Goal: Download file/media

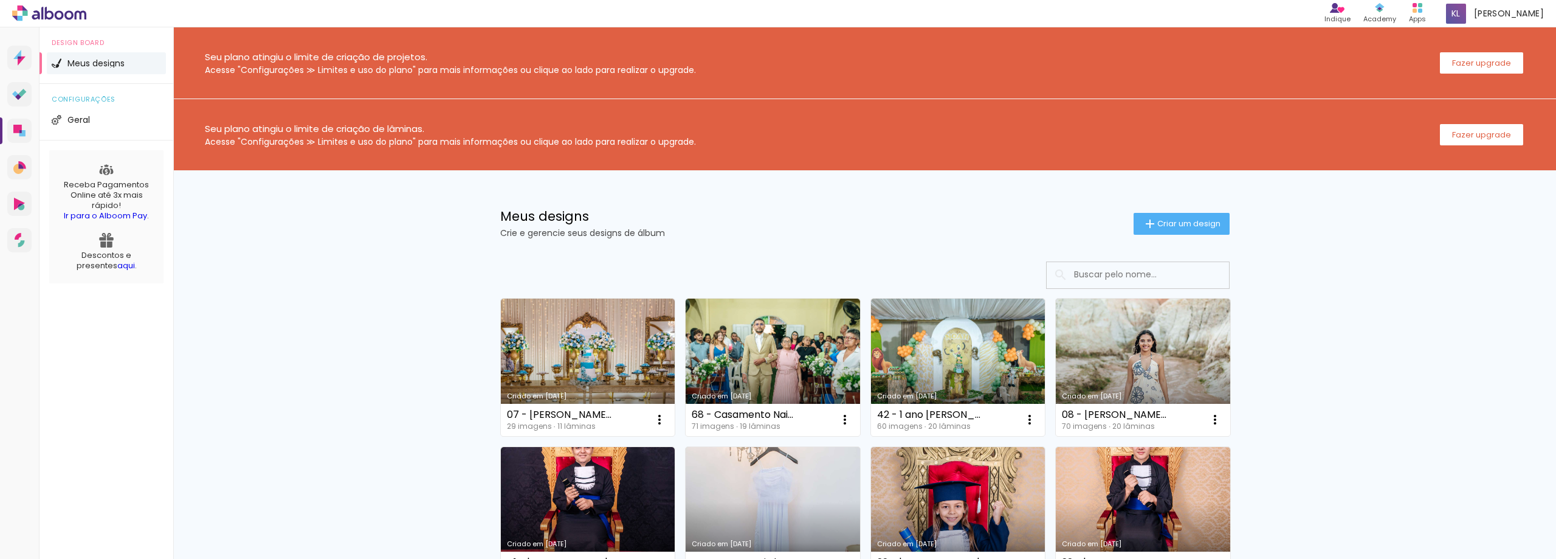
scroll to position [61, 0]
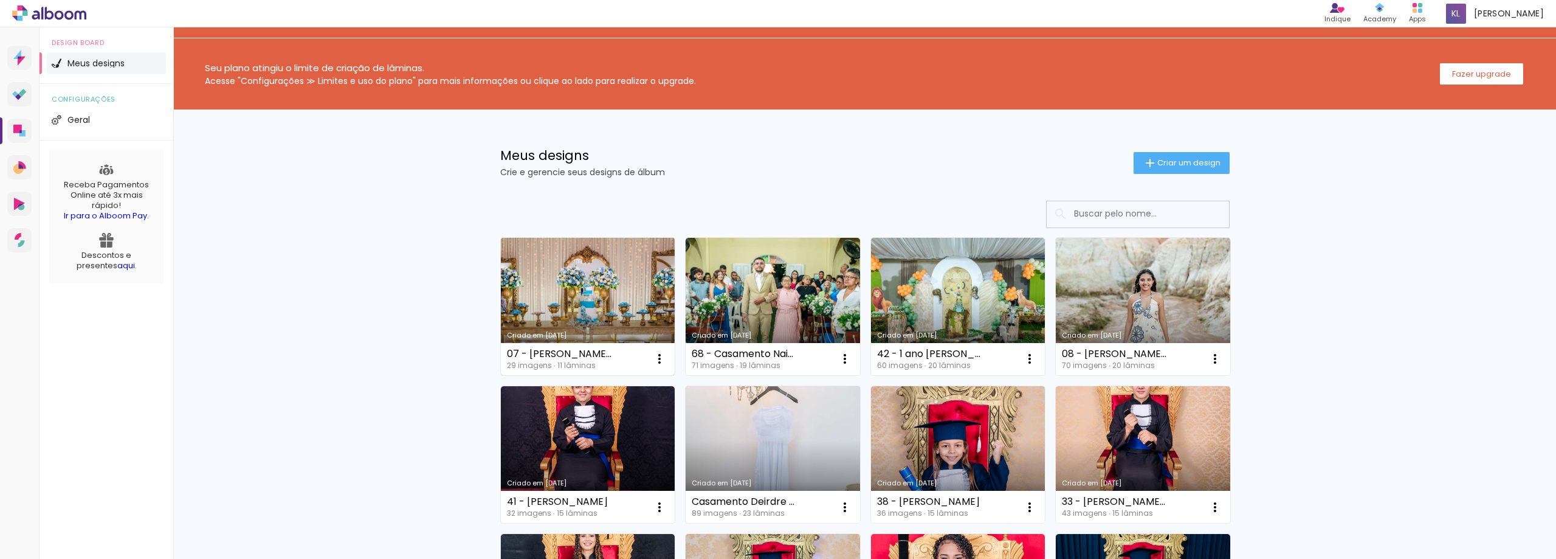
click at [587, 284] on link "Criado em [DATE]" at bounding box center [588, 306] width 174 height 137
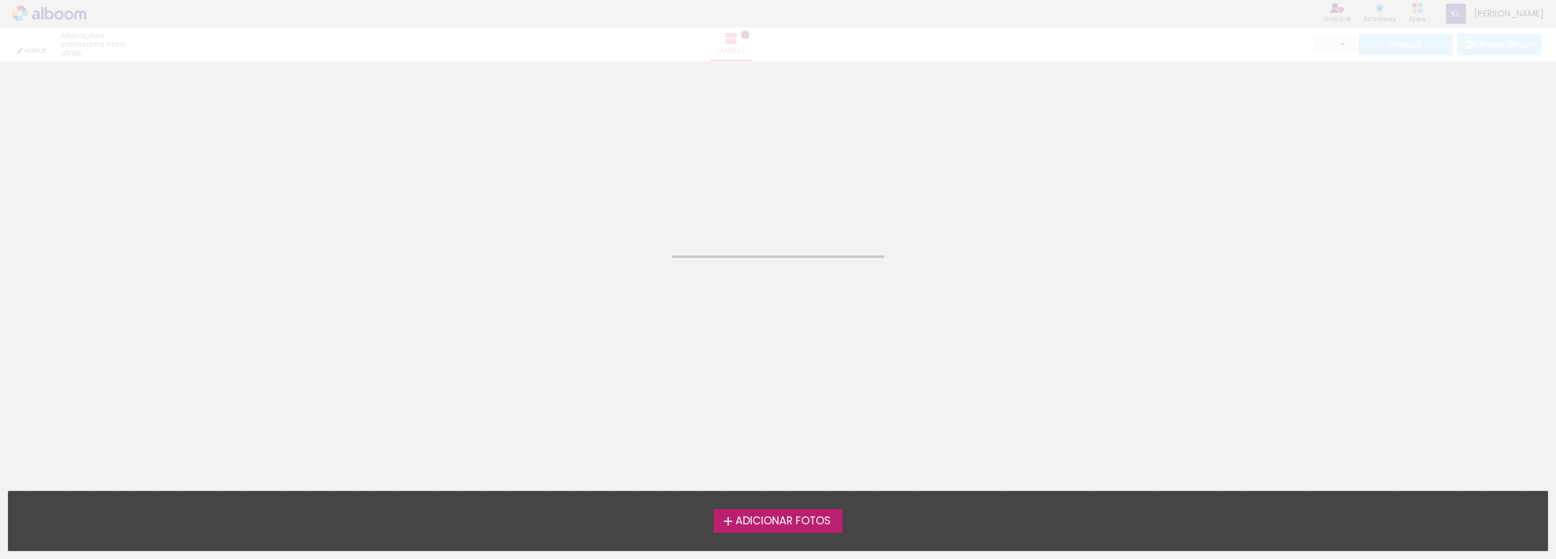
click at [587, 284] on neon-animated-pages "Confirmar Cancelar" at bounding box center [778, 309] width 1556 height 497
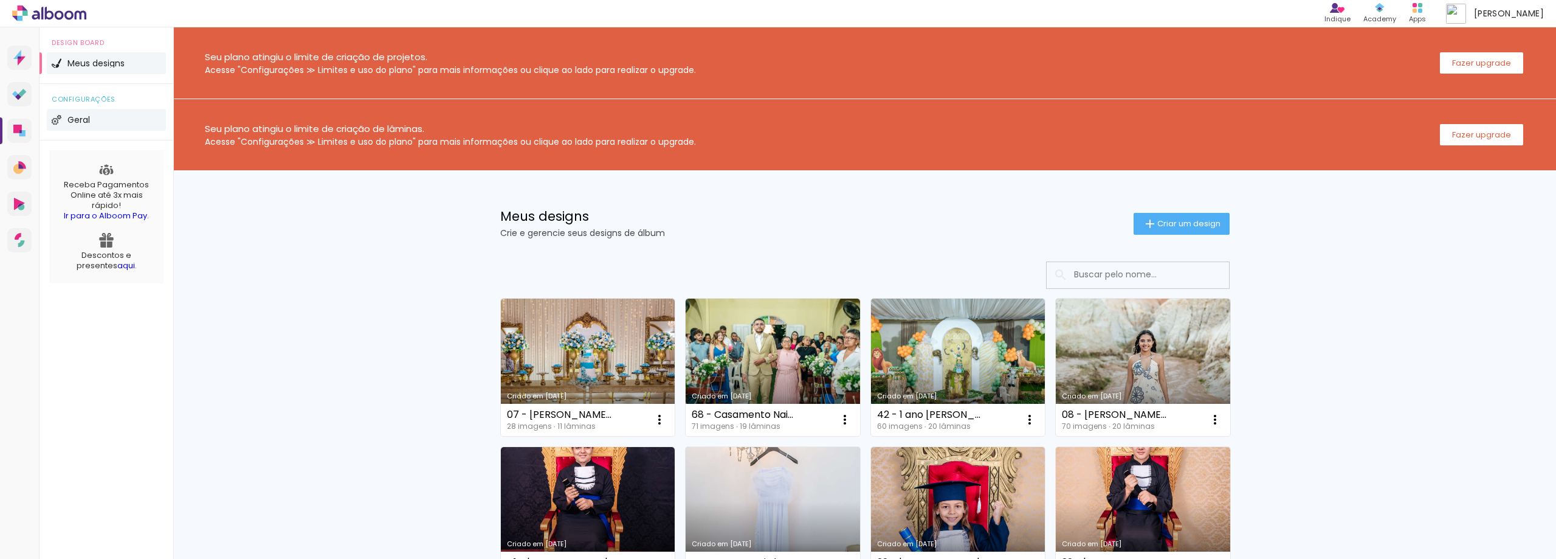
click at [105, 126] on li "Geral" at bounding box center [106, 120] width 119 height 22
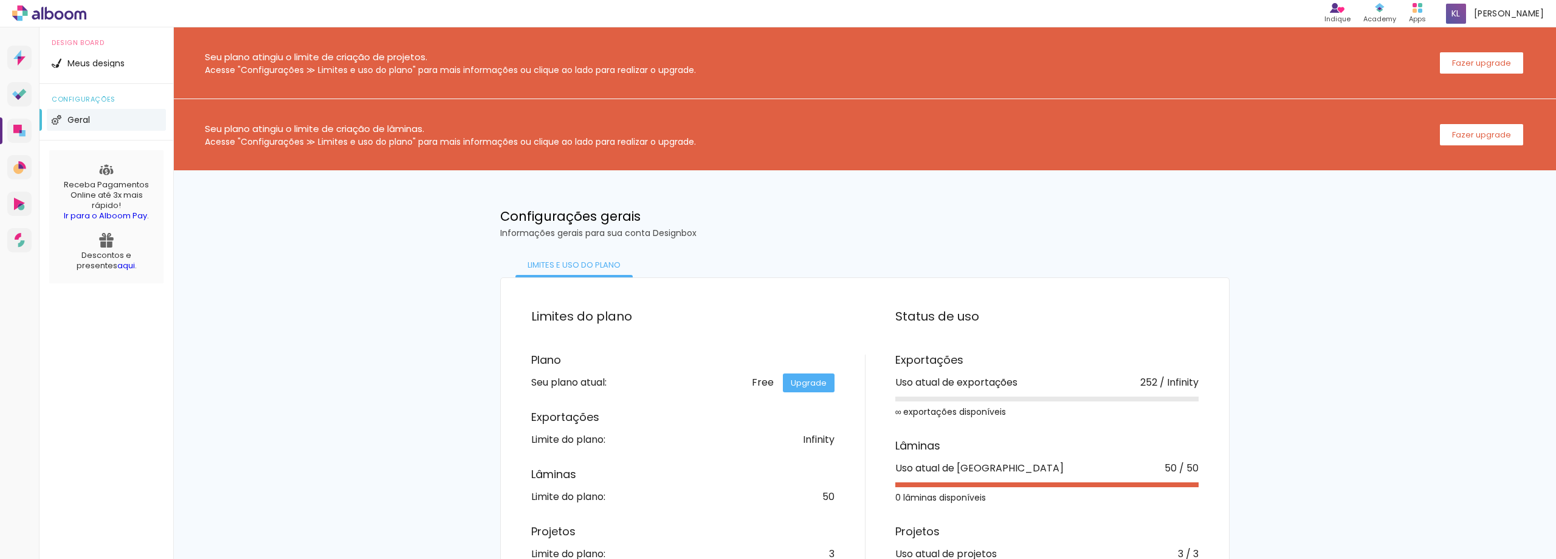
scroll to position [60, 0]
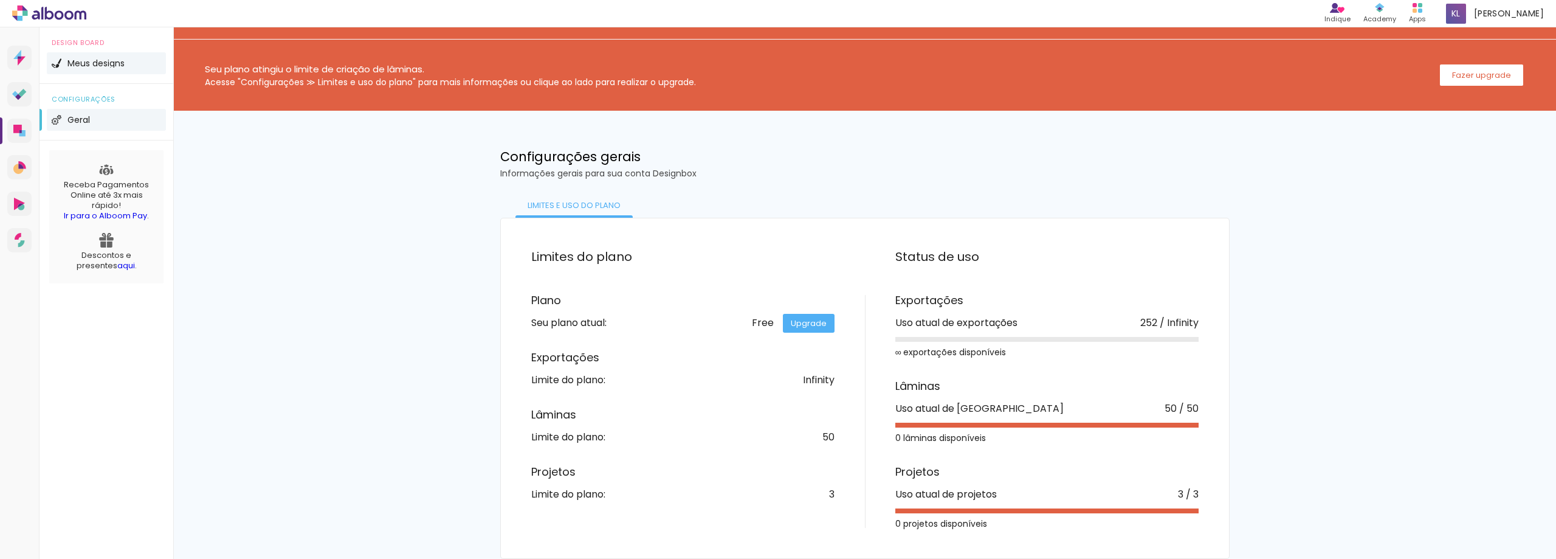
click at [112, 70] on li "Meus designs" at bounding box center [106, 63] width 119 height 22
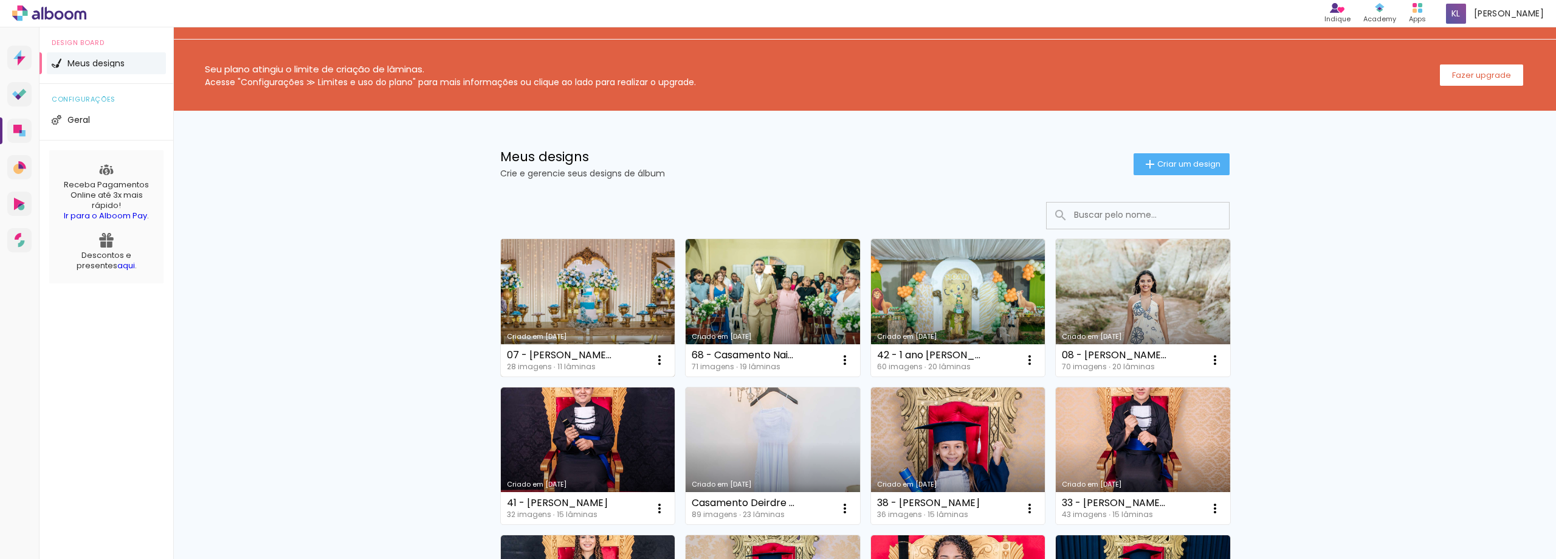
click at [578, 301] on link "Criado em 14/08/25" at bounding box center [588, 307] width 174 height 137
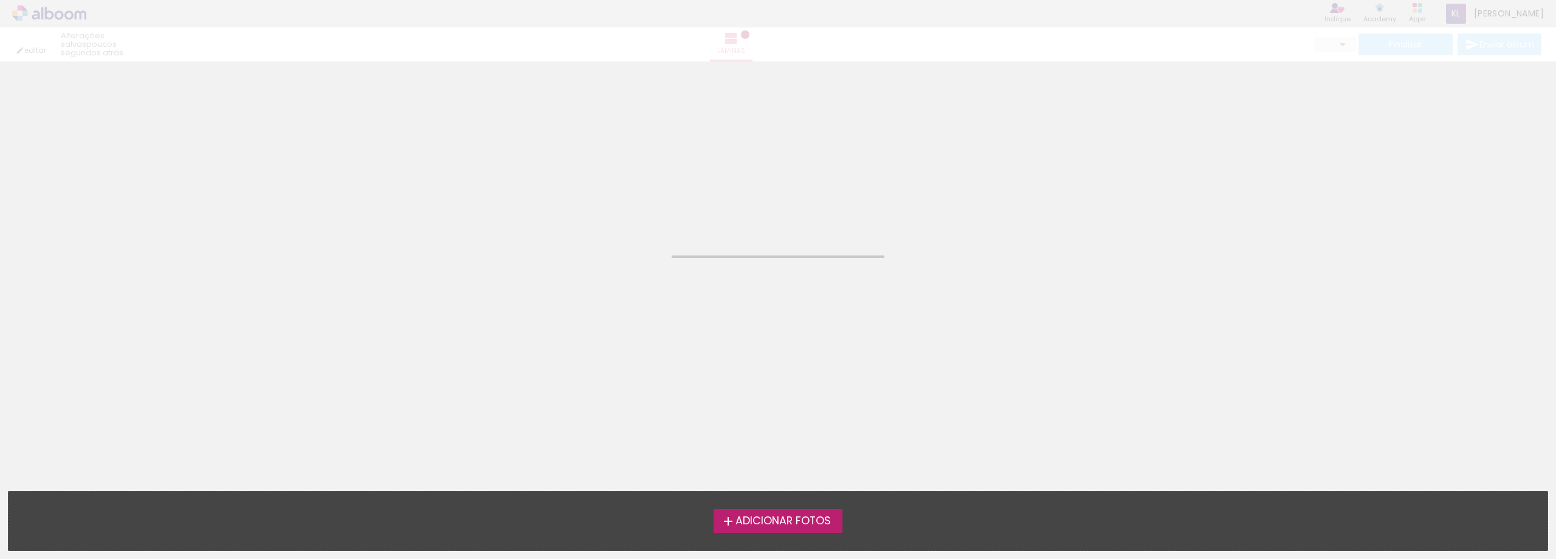
click at [578, 301] on neon-animated-pages "Confirmar Cancelar" at bounding box center [778, 309] width 1556 height 497
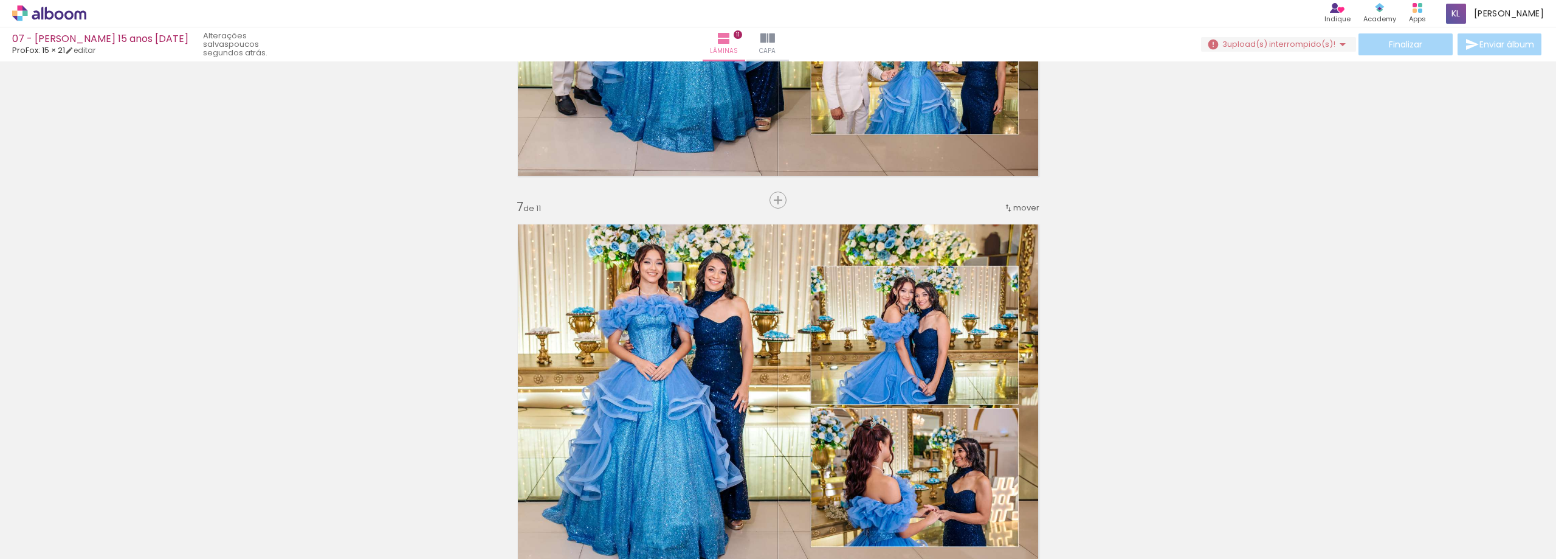
scroll to position [2492, 0]
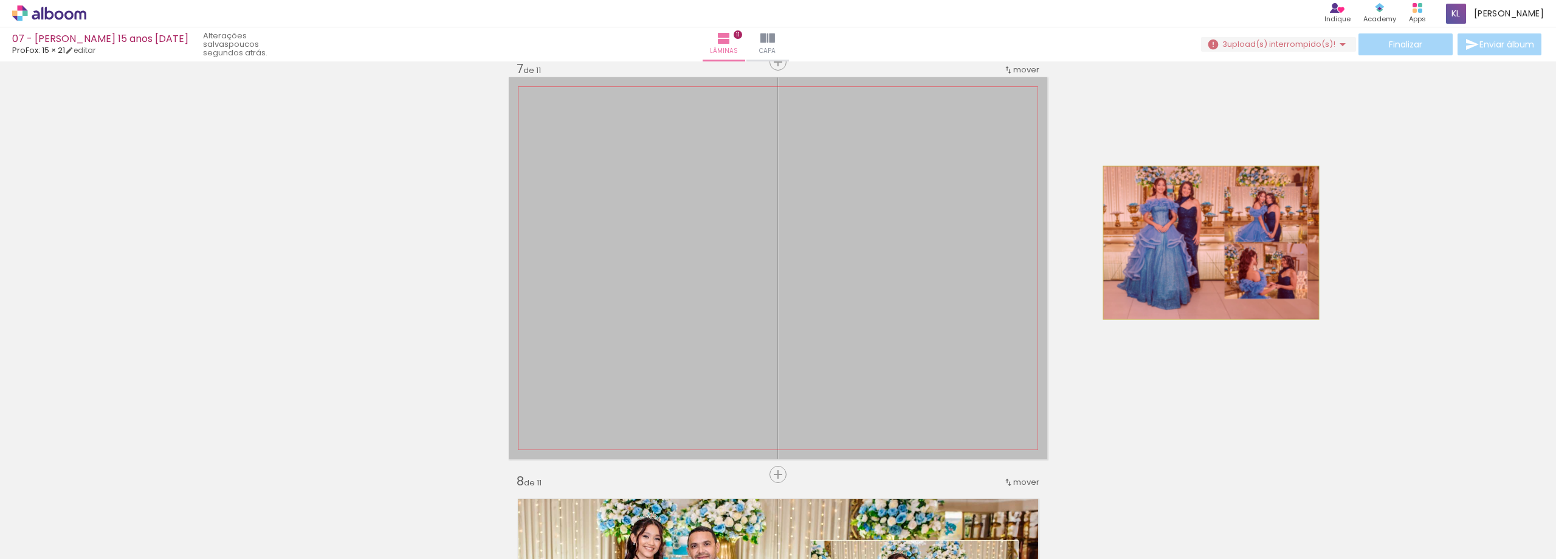
drag, startPoint x: 771, startPoint y: 247, endPoint x: 1206, endPoint y: 242, distance: 435.2
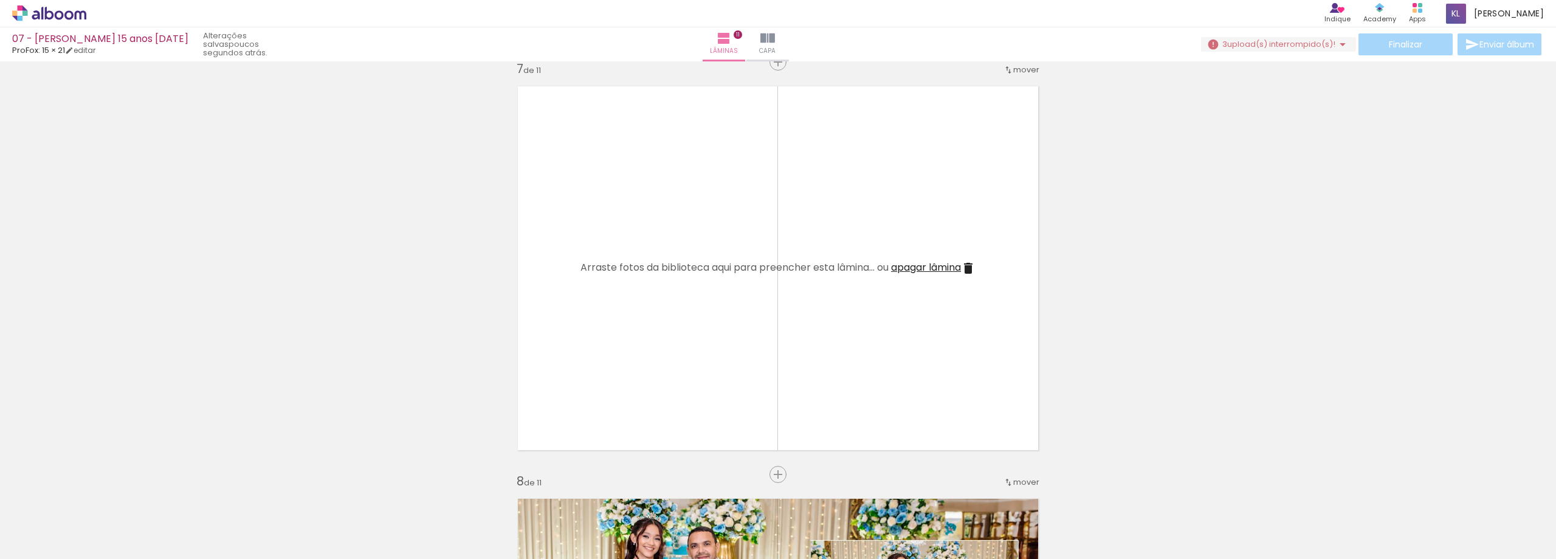
scroll to position [0, 453]
click at [100, 518] on iron-horizontal-list at bounding box center [87, 521] width 24 height 76
drag, startPoint x: 1455, startPoint y: 518, endPoint x: 1497, endPoint y: 518, distance: 41.9
click at [100, 518] on iron-horizontal-list at bounding box center [87, 521] width 24 height 76
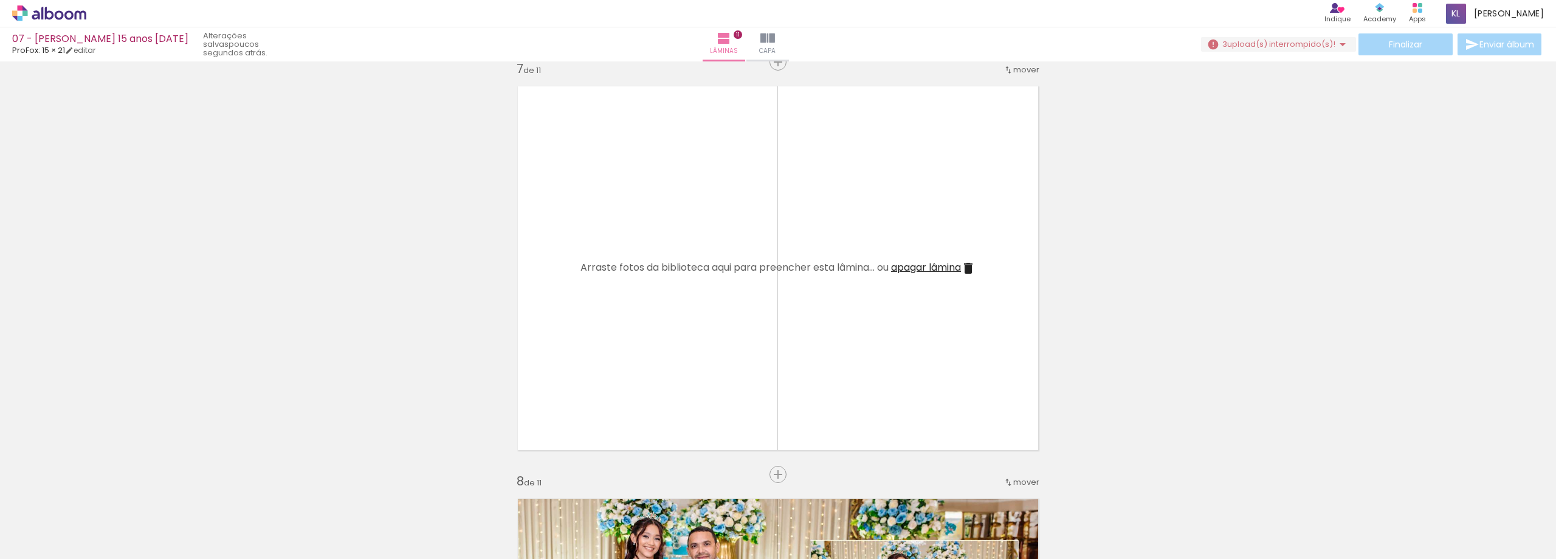
click at [100, 518] on iron-horizontal-list at bounding box center [87, 521] width 24 height 76
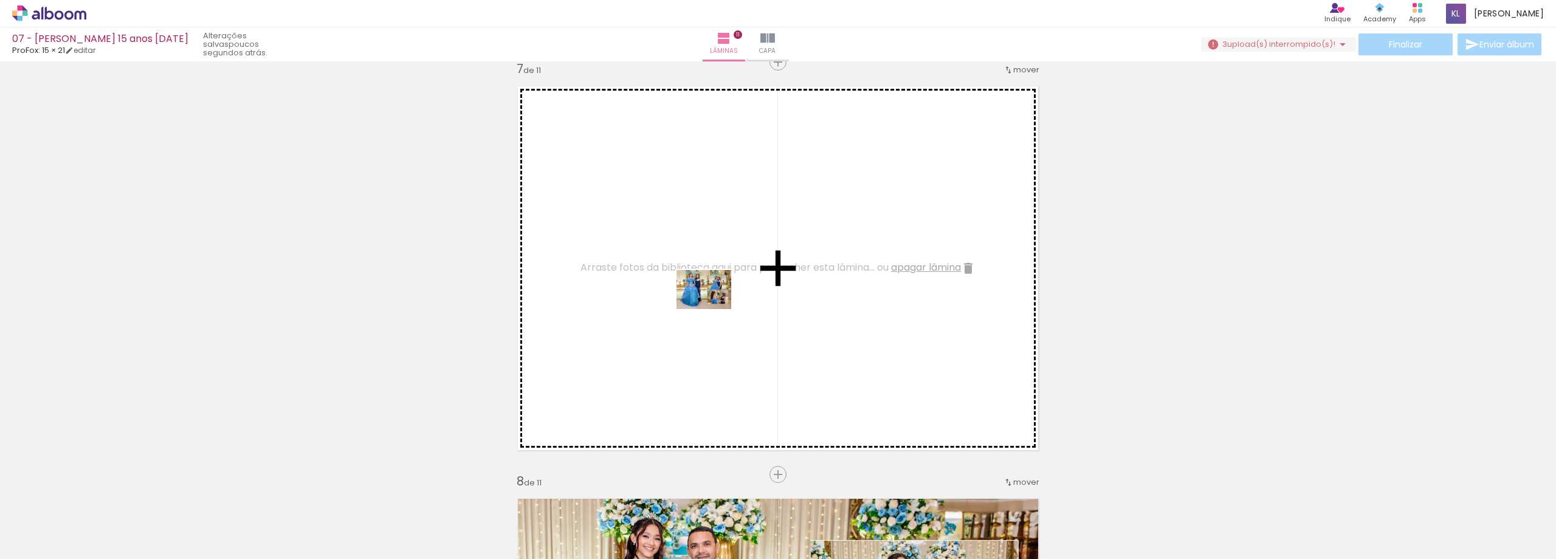
drag, startPoint x: 356, startPoint y: 520, endPoint x: 713, endPoint y: 306, distance: 415.7
click at [713, 306] on quentale-workspace at bounding box center [778, 279] width 1556 height 559
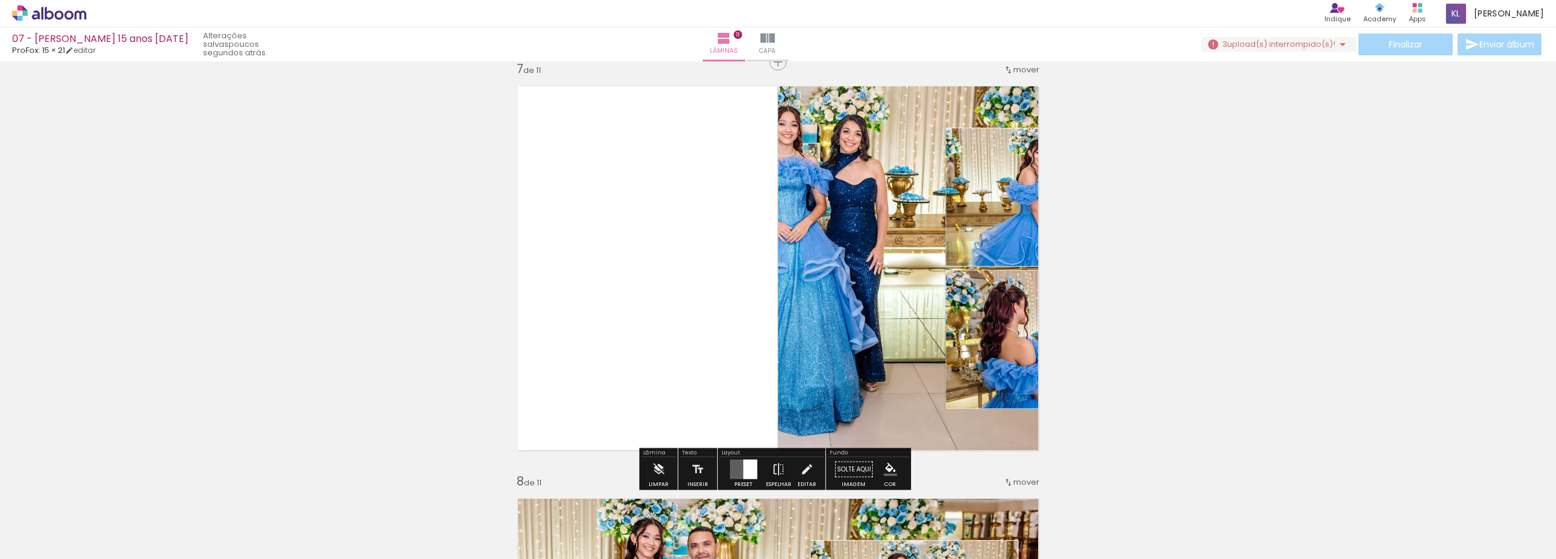
click at [751, 466] on div at bounding box center [750, 468] width 14 height 19
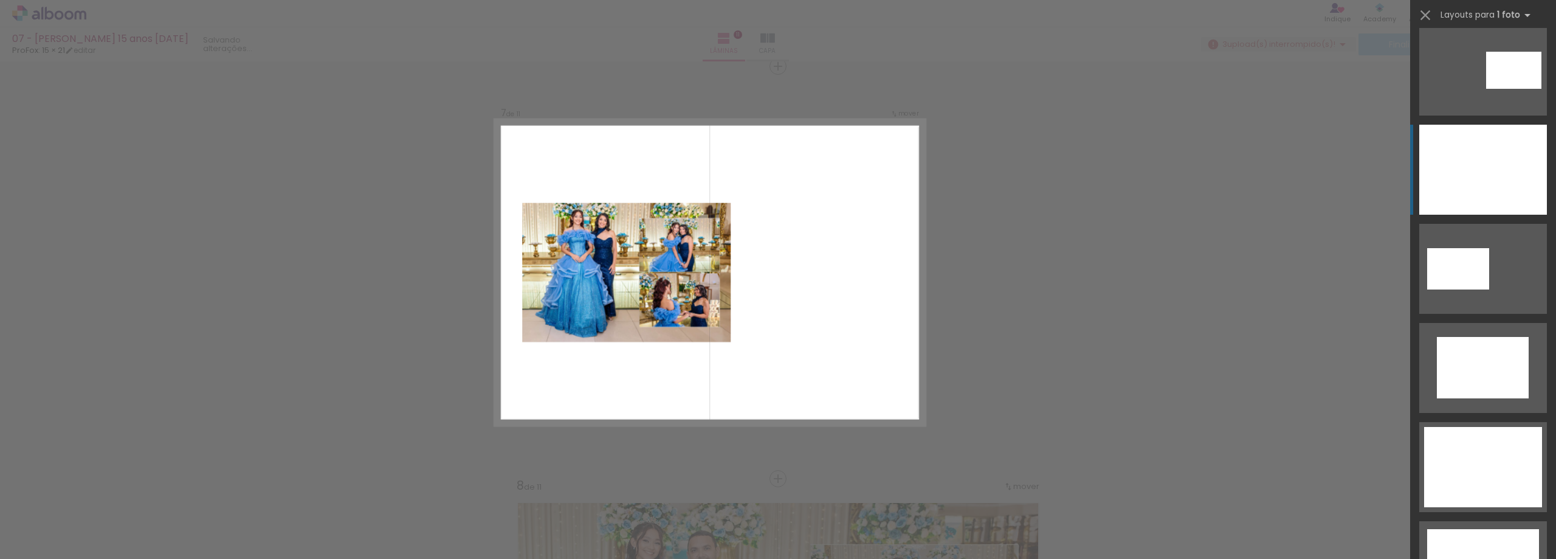
scroll to position [729, 0]
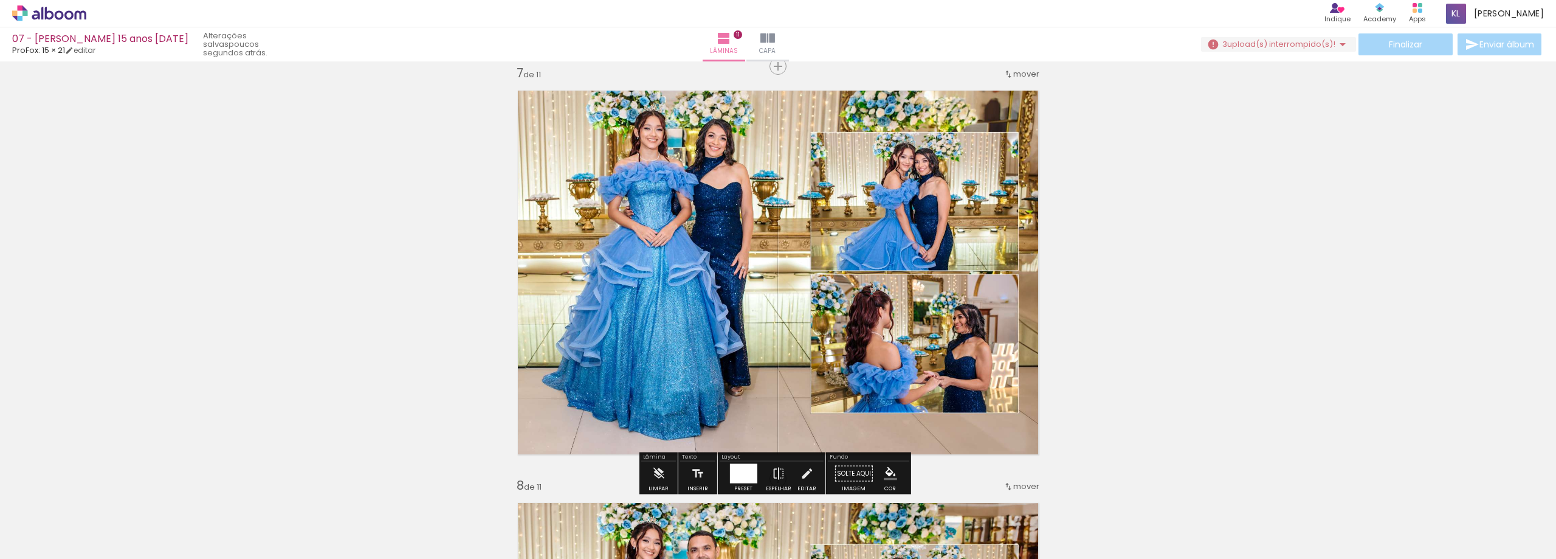
click at [1298, 47] on span "upload(s) interrompido(s)!" at bounding box center [1281, 44] width 108 height 12
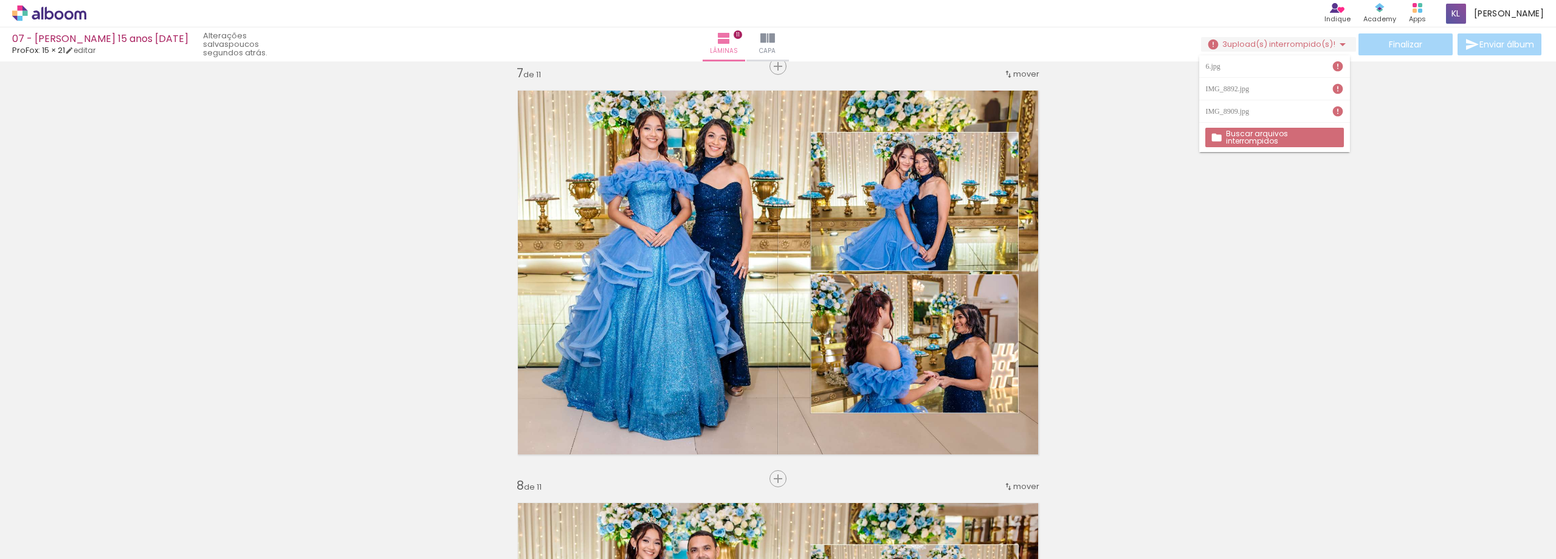
click at [1265, 70] on paper-item "6.jpg" at bounding box center [1274, 66] width 150 height 22
click at [1334, 67] on iron-icon at bounding box center [1338, 66] width 12 height 12
click at [1337, 67] on iron-icon at bounding box center [1338, 66] width 12 height 12
click at [1333, 78] on paper-item "IMG_8892.jpg" at bounding box center [1274, 89] width 150 height 22
click at [0, 0] on slot "Buscar arquivos interrompidos" at bounding box center [0, 0] width 0 height 0
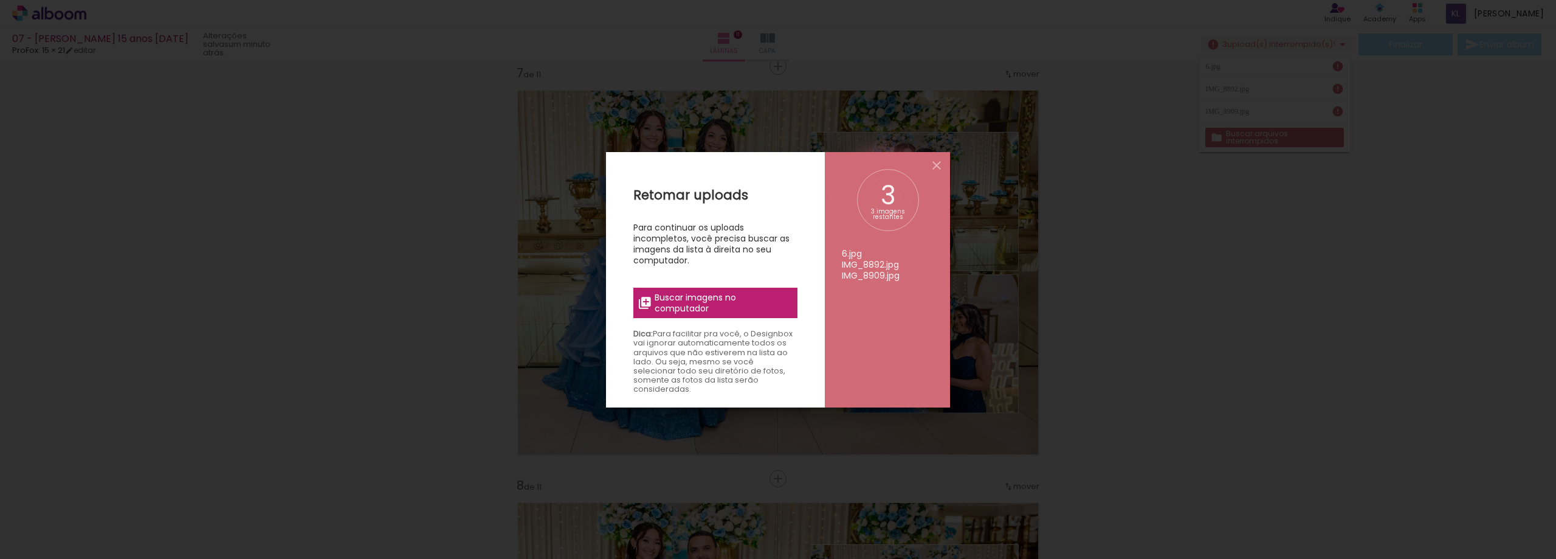
click at [639, 303] on iron-icon at bounding box center [645, 302] width 15 height 15
click at [0, 0] on input "file" at bounding box center [0, 0] width 0 height 0
click at [727, 290] on label "Buscar imagens no computador" at bounding box center [715, 302] width 164 height 30
click at [0, 0] on input "file" at bounding box center [0, 0] width 0 height 0
click at [726, 303] on span "Buscar imagens no computador" at bounding box center [723, 303] width 136 height 22
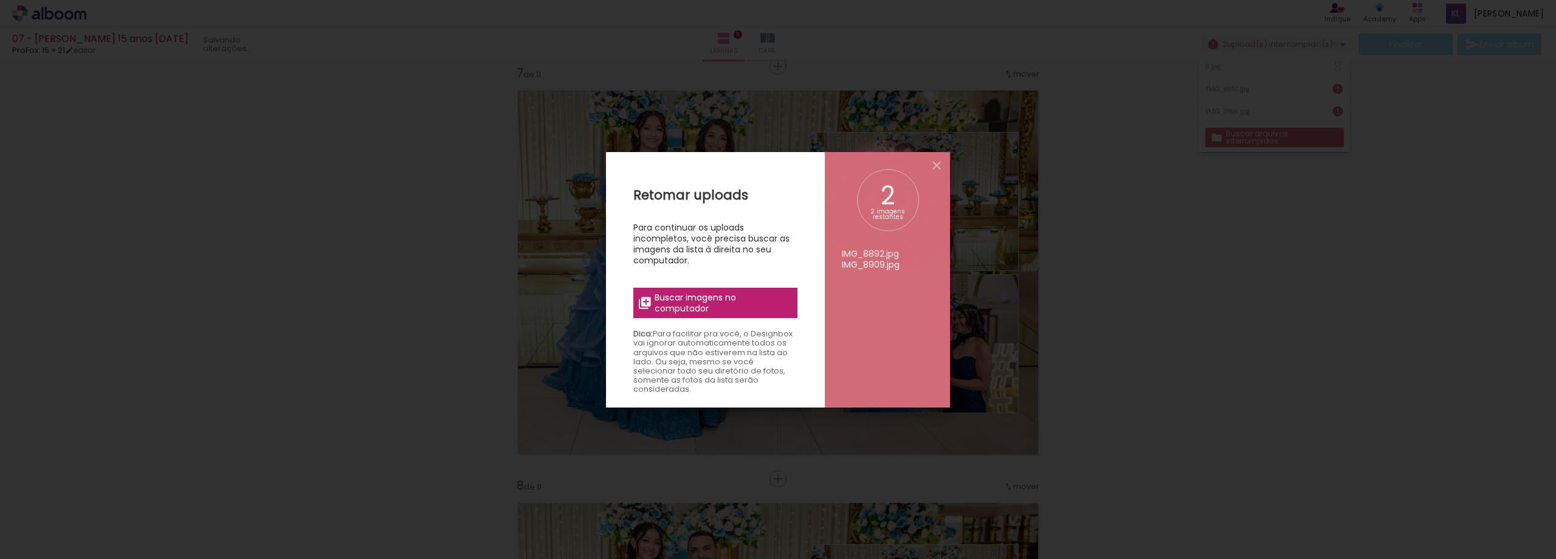
click at [0, 0] on input "file" at bounding box center [0, 0] width 0 height 0
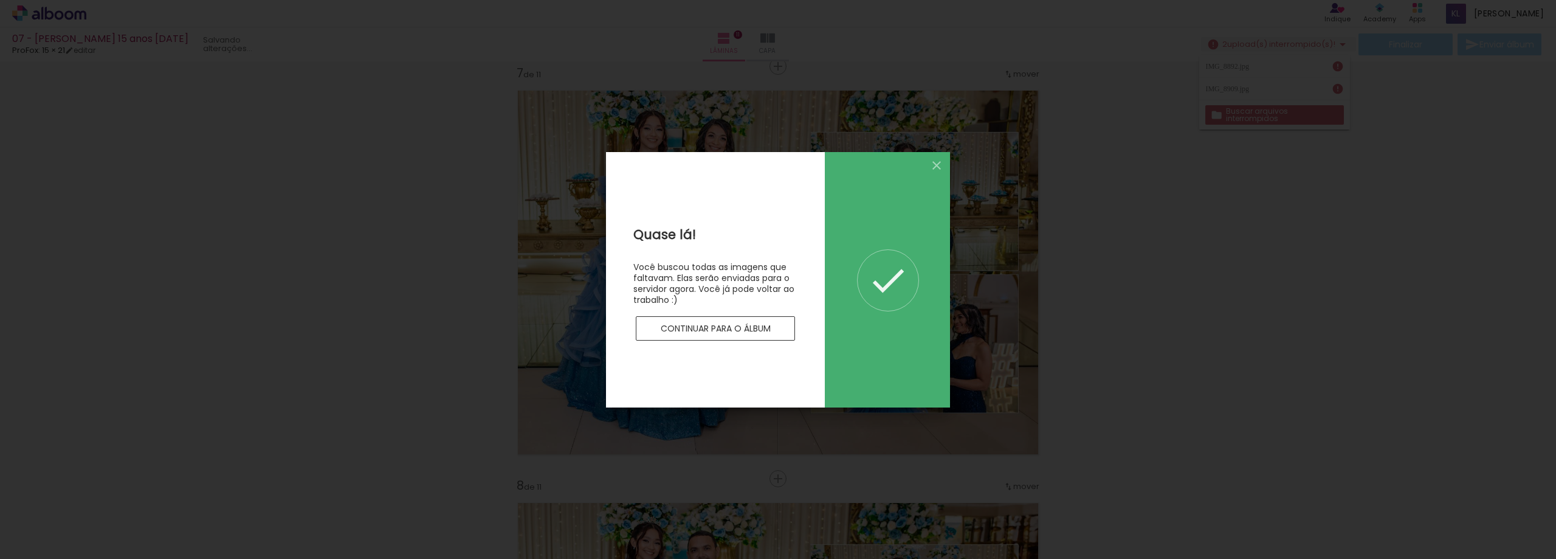
scroll to position [0, 0]
click at [0, 0] on slot "Continuar para o álbum" at bounding box center [0, 0] width 0 height 0
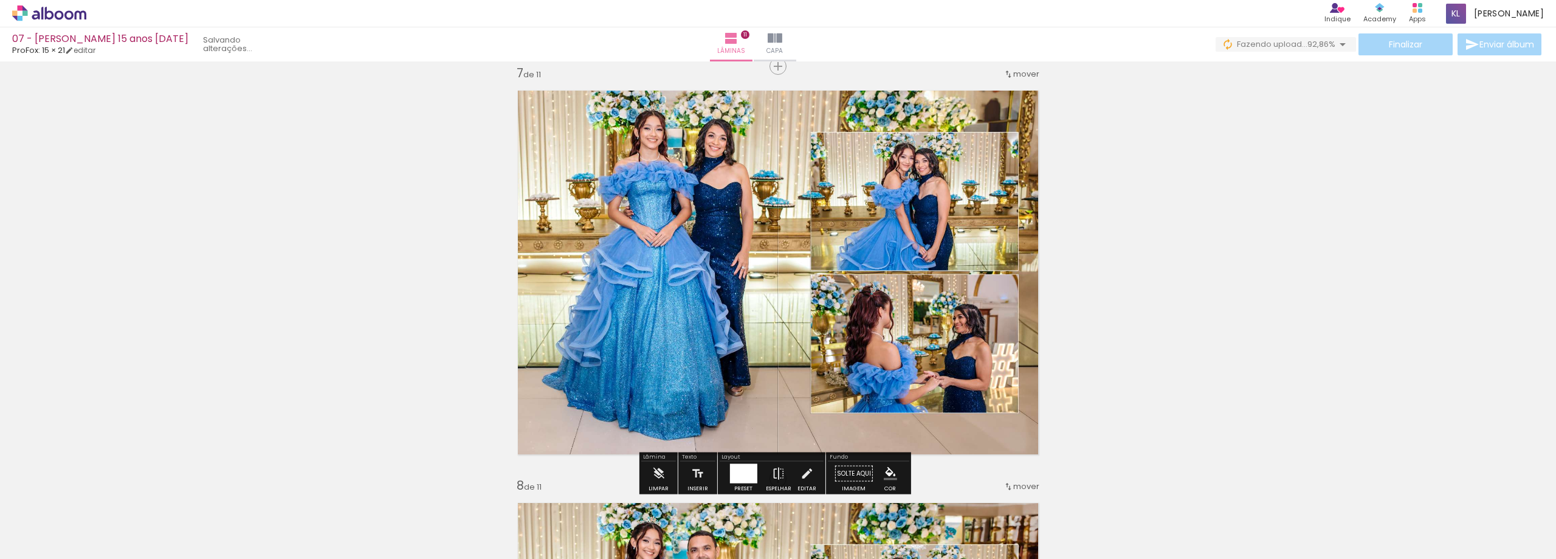
click at [1482, 492] on iron-icon at bounding box center [1479, 493] width 13 height 13
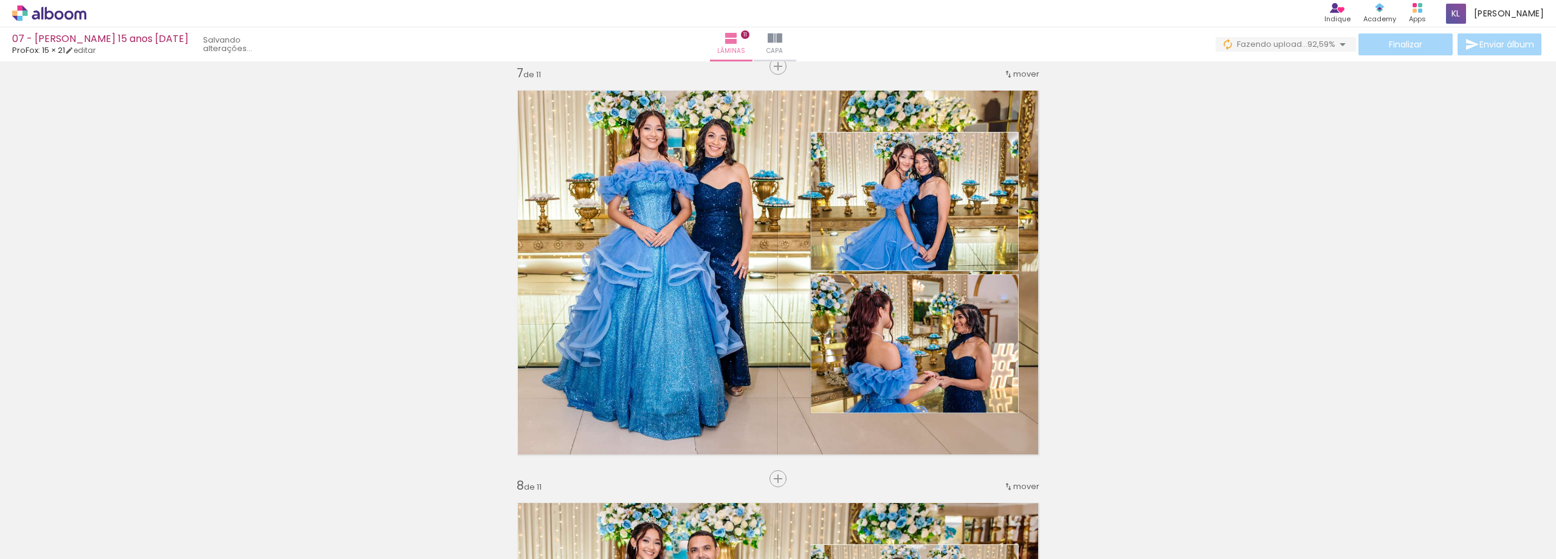
click at [1481, 493] on iron-icon at bounding box center [1479, 493] width 13 height 13
click at [1222, 300] on div "Inserir lâmina 1 de 11 Inserir lâmina 2 de 11 Inserir lâmina 3 de 11 Inserir lâ…" at bounding box center [778, 50] width 1556 height 4945
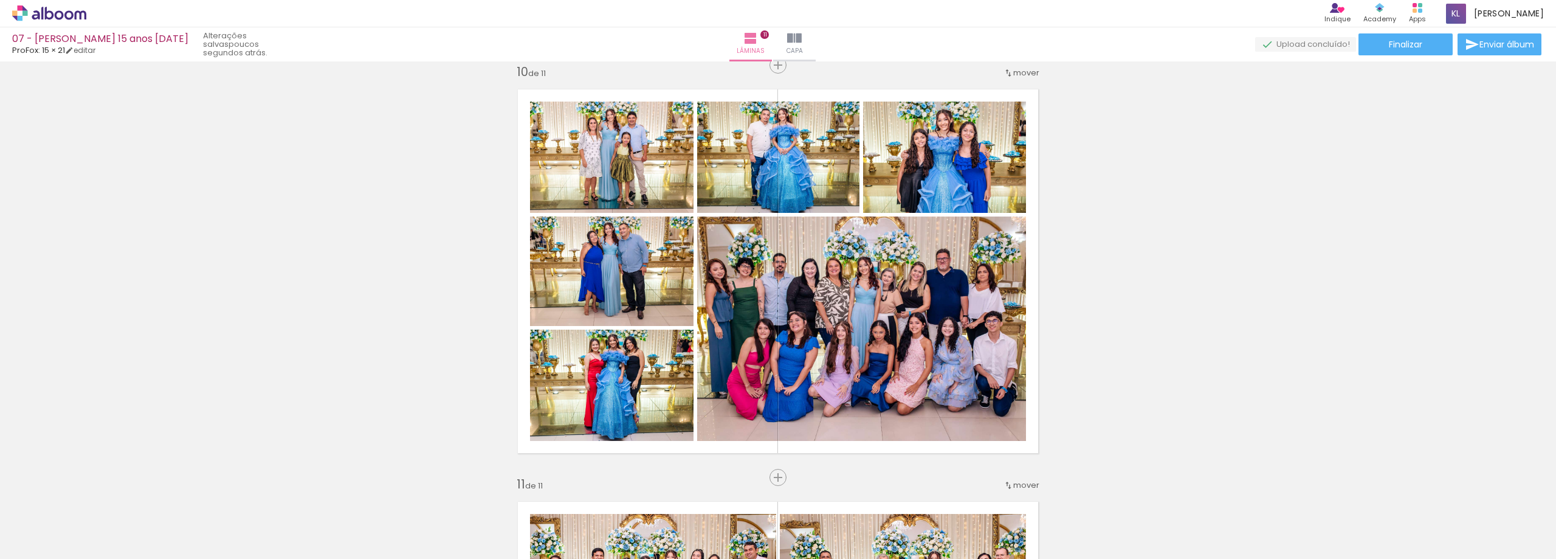
scroll to position [3703, 0]
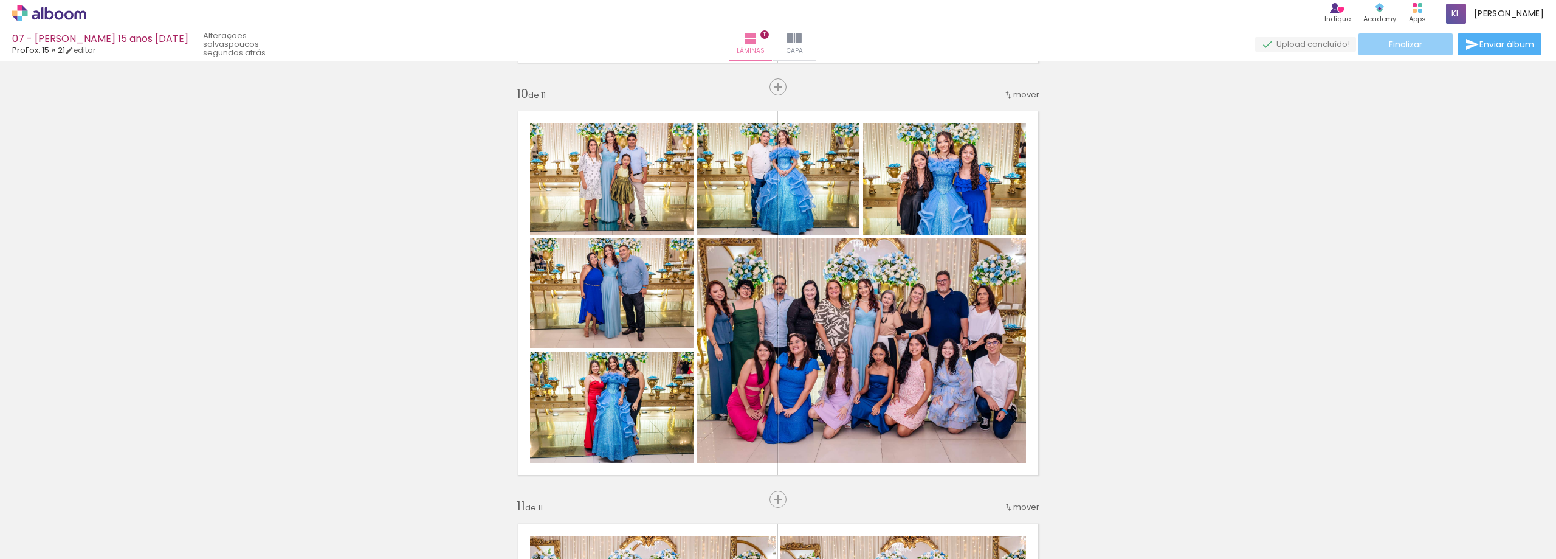
click at [1411, 42] on span "Finalizar" at bounding box center [1405, 44] width 33 height 9
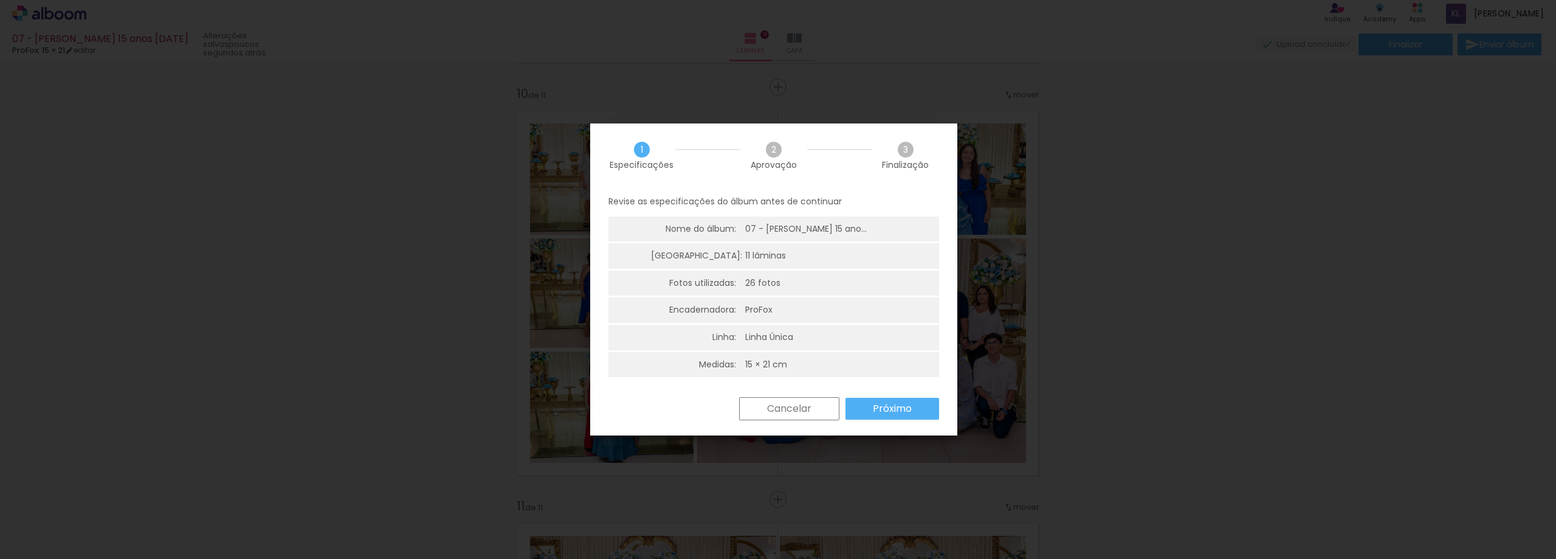
click at [0, 0] on slot "Próximo" at bounding box center [0, 0] width 0 height 0
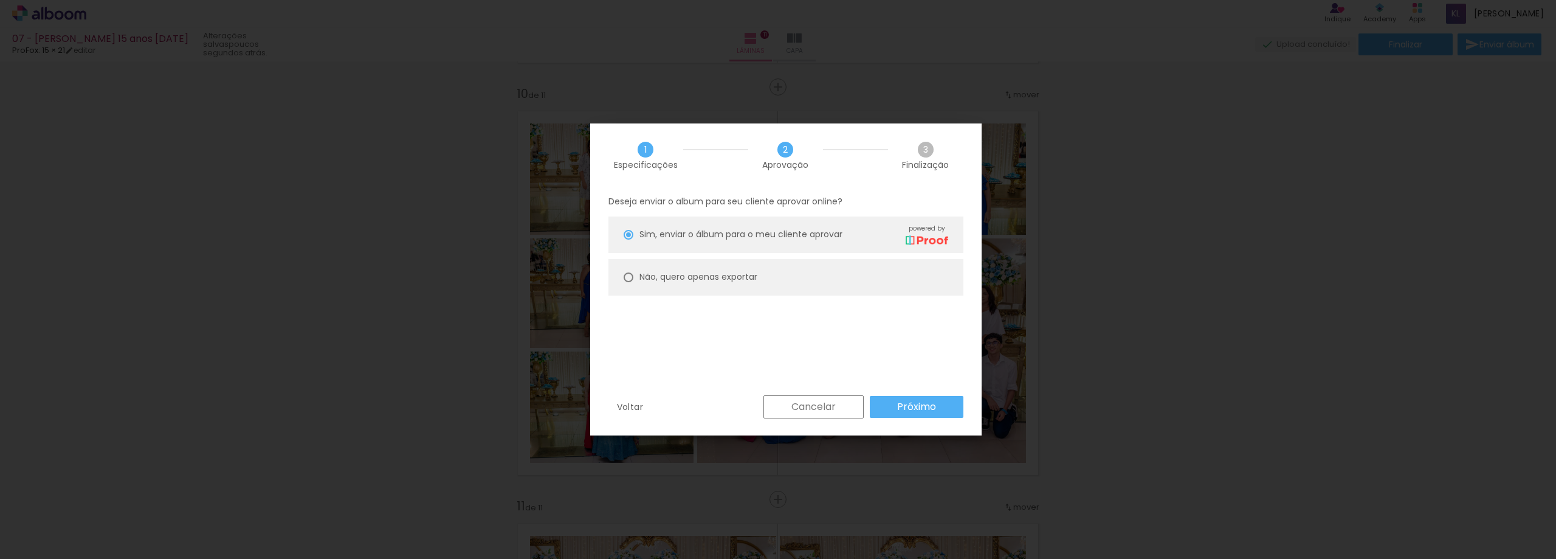
click at [0, 0] on slot "Não, quero apenas exportar" at bounding box center [0, 0] width 0 height 0
type paper-radio-button "on"
click at [0, 0] on slot "Próximo" at bounding box center [0, 0] width 0 height 0
type input "Alta, 300 DPI"
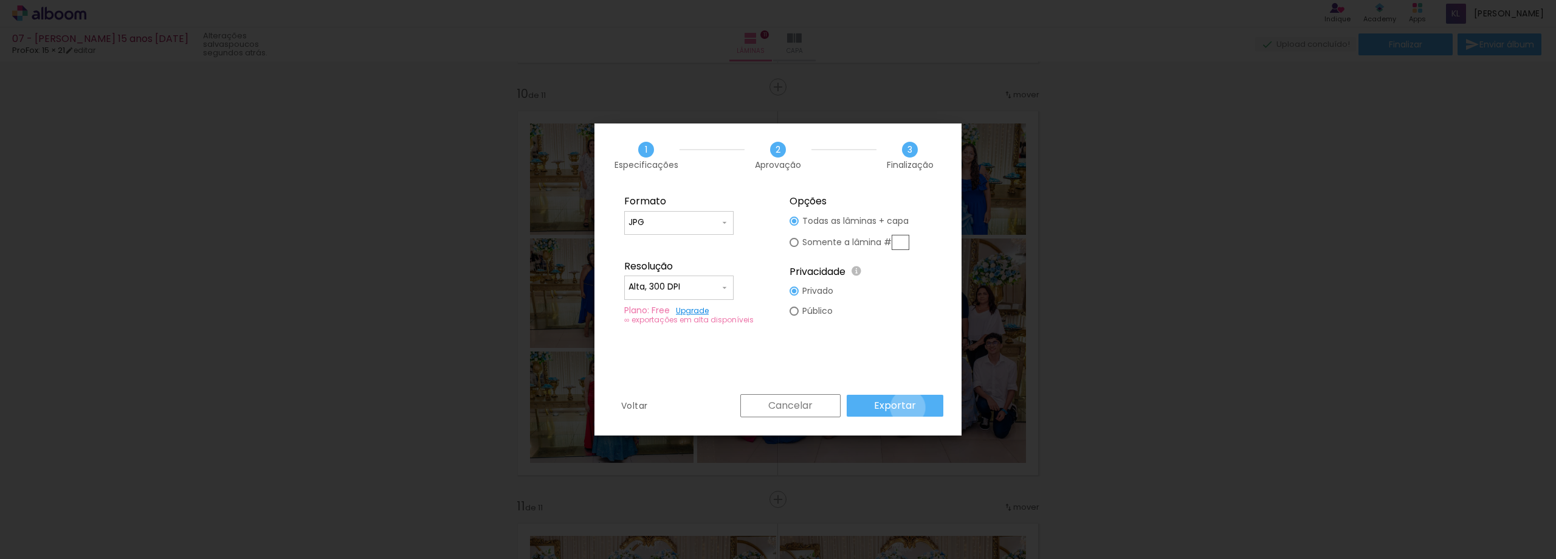
click at [0, 0] on slot "Exportar" at bounding box center [0, 0] width 0 height 0
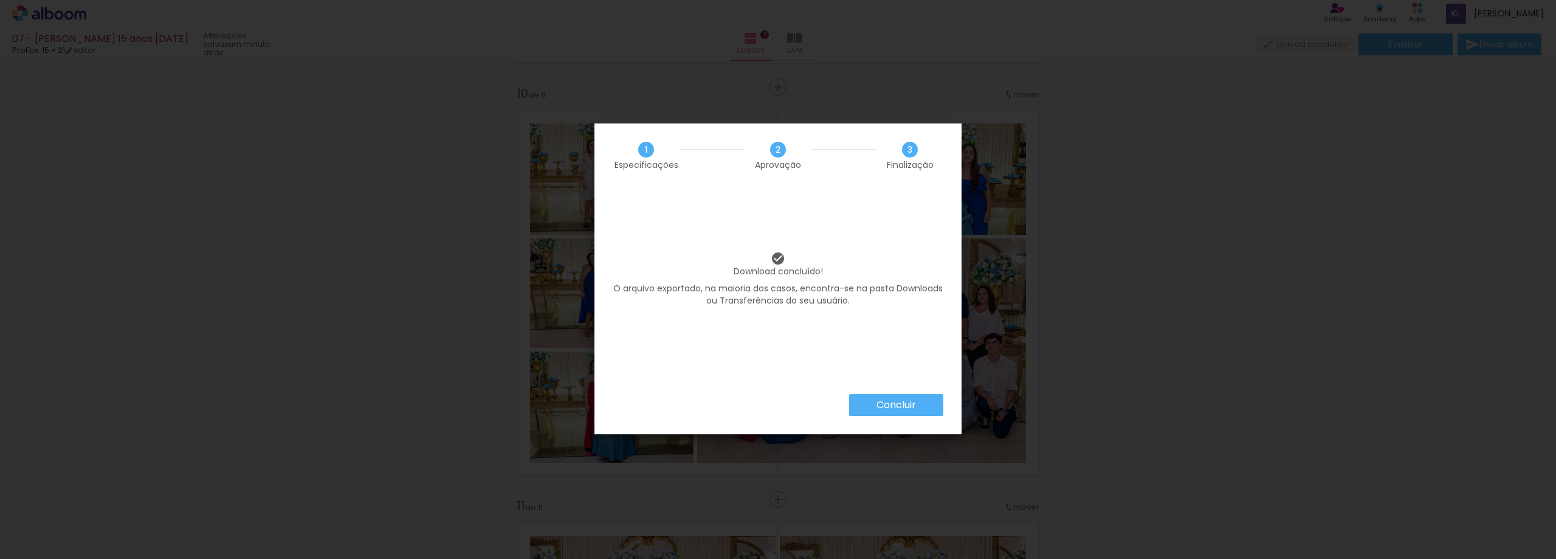
scroll to position [0, 317]
click at [0, 0] on slot "Concluir" at bounding box center [0, 0] width 0 height 0
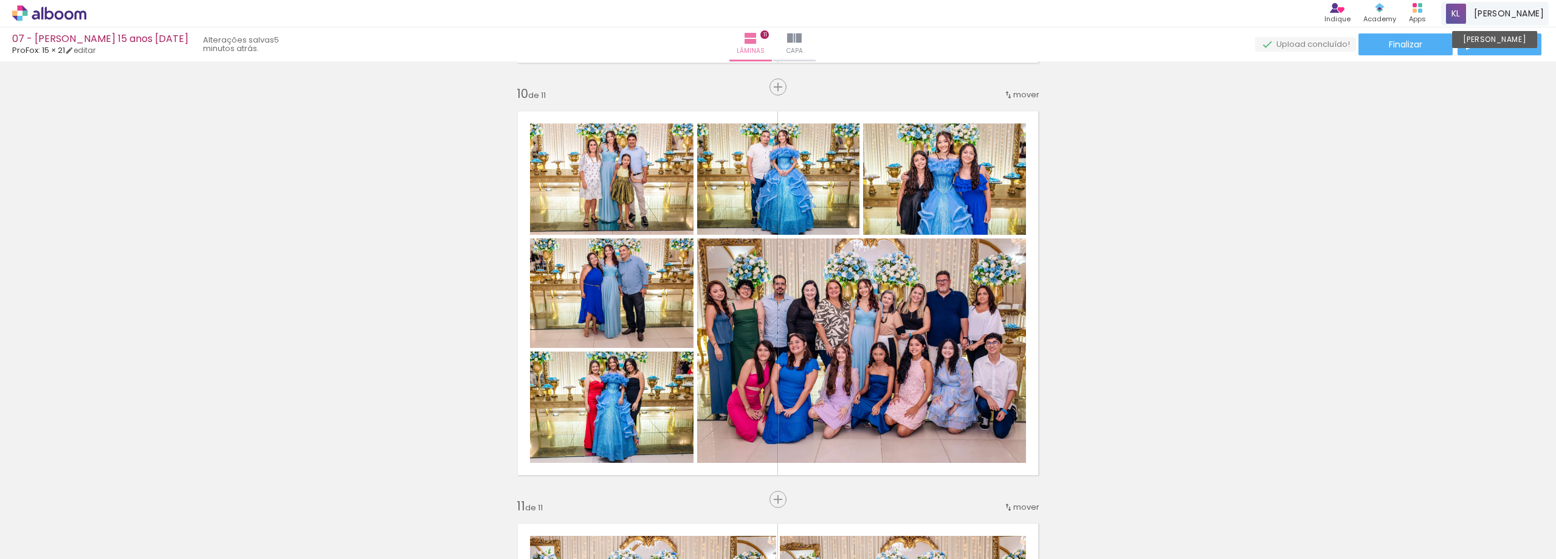
scroll to position [0, 317]
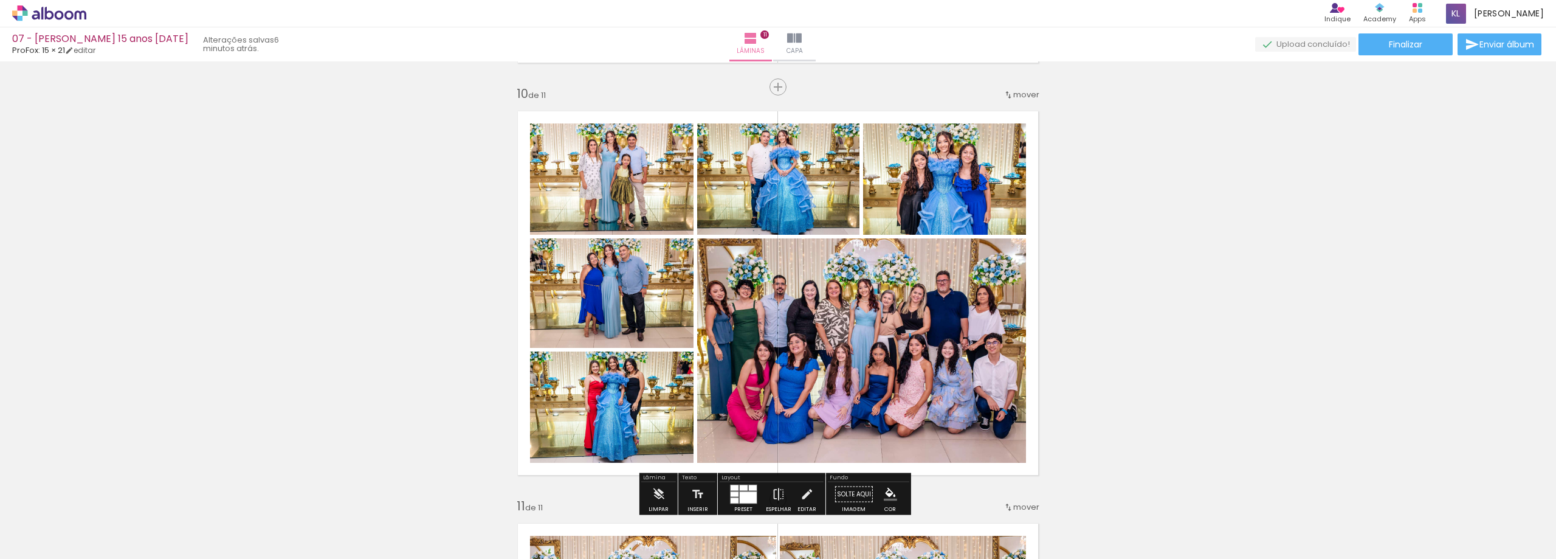
click at [60, 13] on icon at bounding box center [49, 13] width 74 height 16
